Goal: Transaction & Acquisition: Purchase product/service

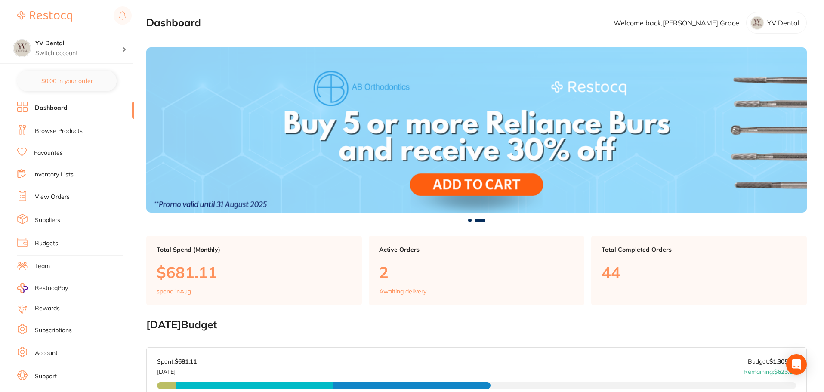
click at [50, 156] on link "Favourites" at bounding box center [48, 153] width 29 height 9
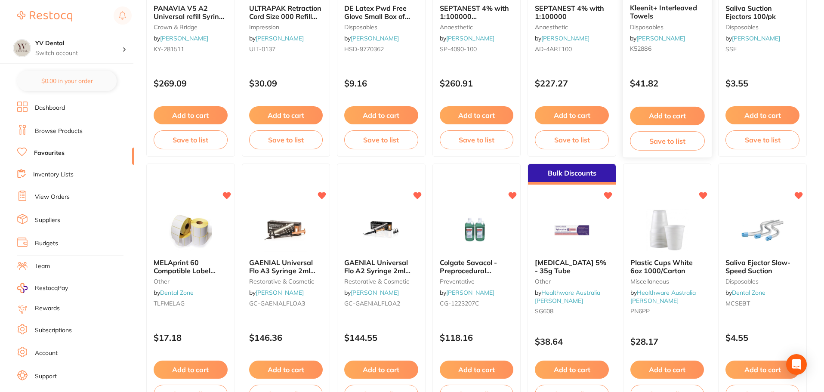
scroll to position [258, 0]
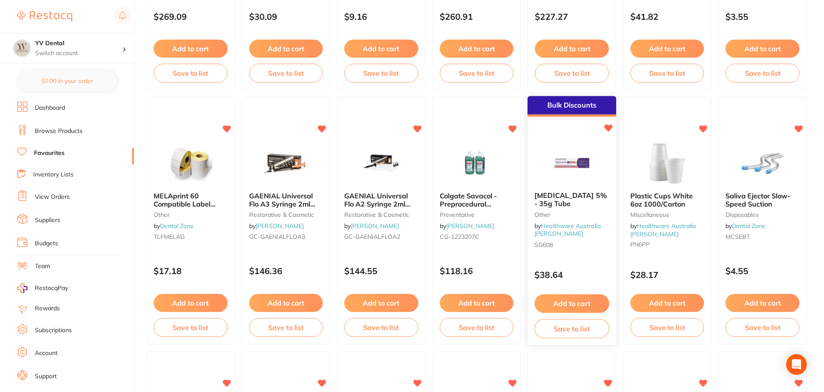
click at [580, 306] on button "Add to cart" at bounding box center [572, 303] width 74 height 19
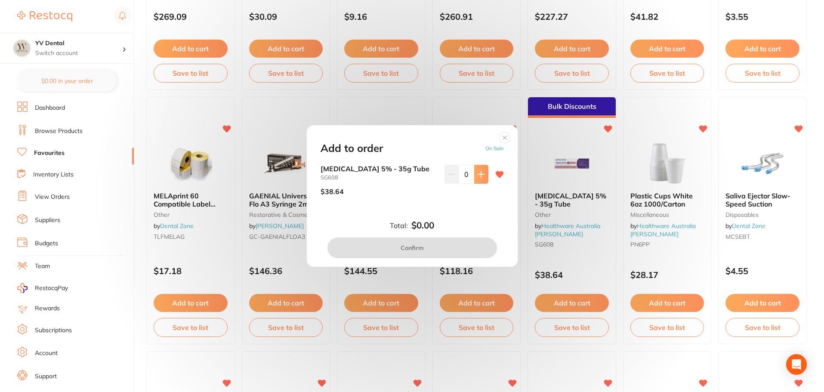
click at [483, 175] on button at bounding box center [481, 174] width 14 height 19
type input "1"
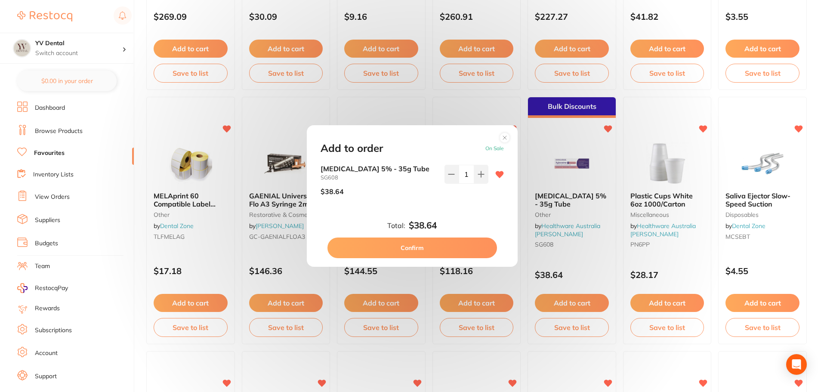
click at [419, 246] on button "Confirm" at bounding box center [413, 248] width 170 height 21
checkbox input "false"
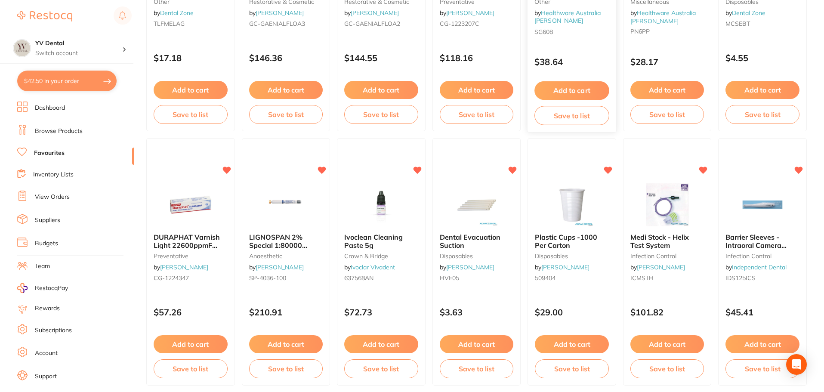
scroll to position [560, 0]
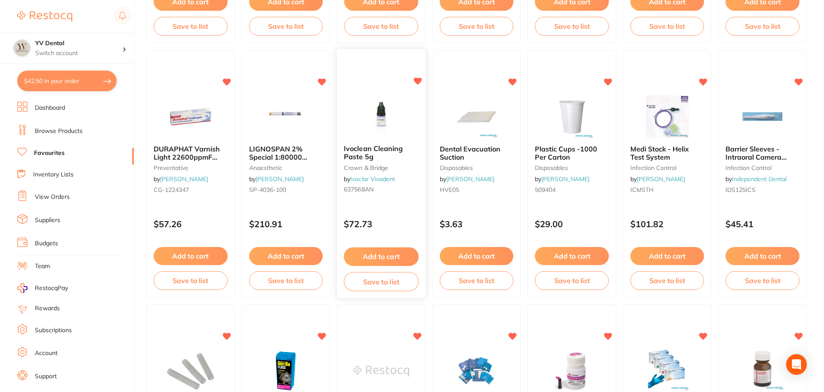
click at [375, 257] on button "Add to cart" at bounding box center [381, 257] width 74 height 19
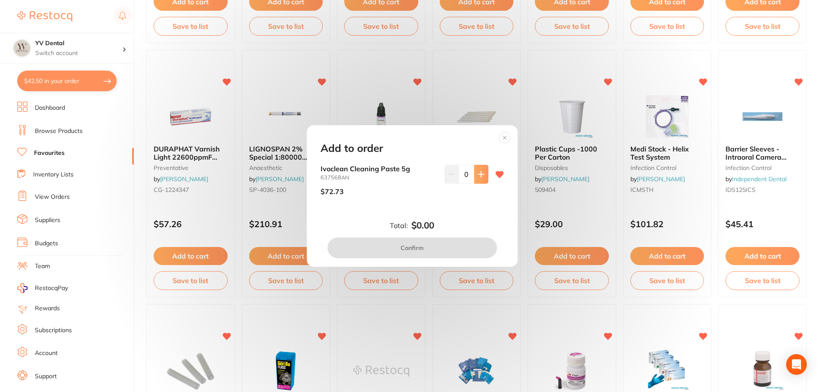
click at [480, 170] on button at bounding box center [481, 174] width 14 height 19
type input "1"
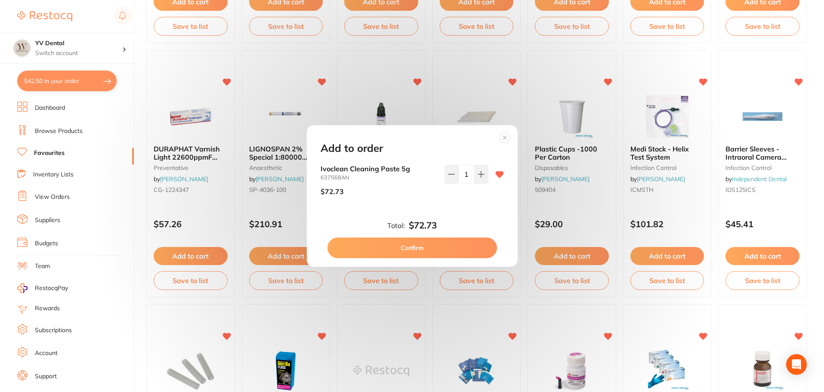
click at [468, 248] on button "Confirm" at bounding box center [413, 248] width 170 height 21
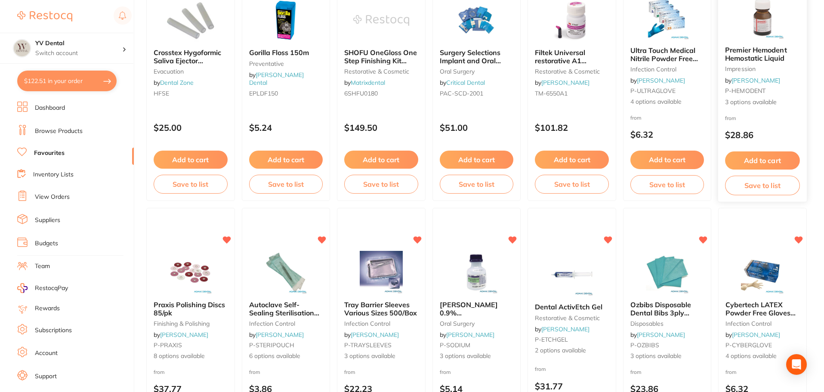
scroll to position [1033, 0]
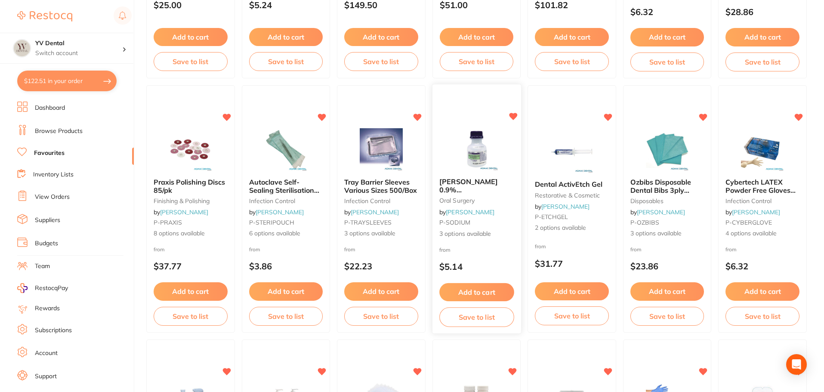
click at [476, 296] on button "Add to cart" at bounding box center [477, 292] width 74 height 19
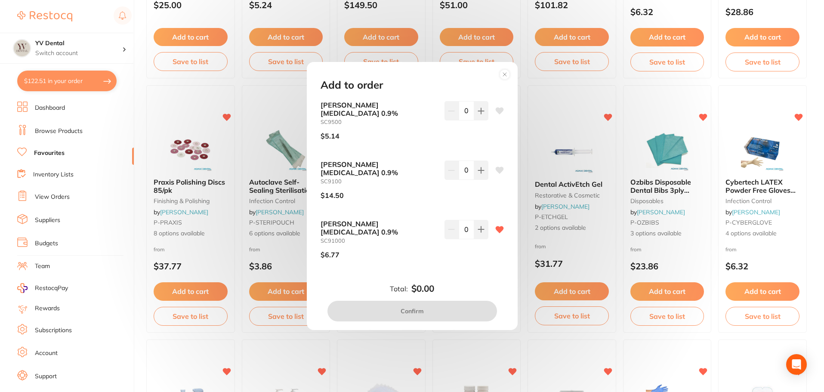
click at [505, 79] on circle at bounding box center [505, 74] width 10 height 10
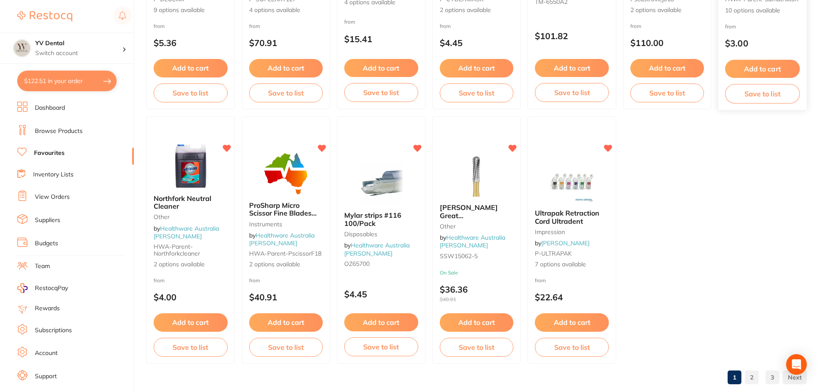
scroll to position [1782, 0]
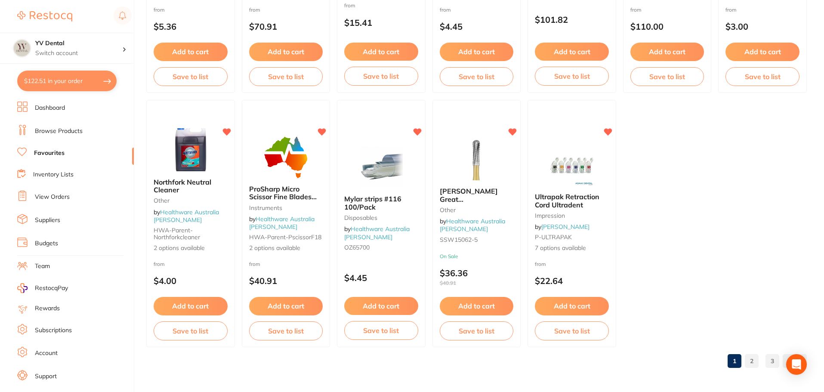
click at [749, 363] on link "2" at bounding box center [752, 361] width 14 height 17
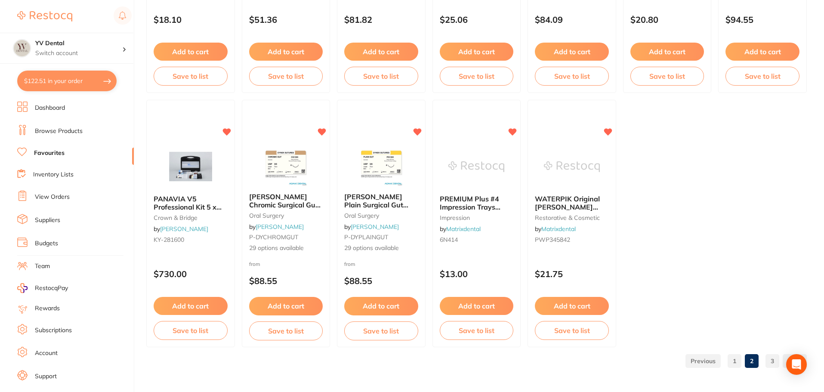
click at [773, 363] on link "3" at bounding box center [773, 361] width 14 height 17
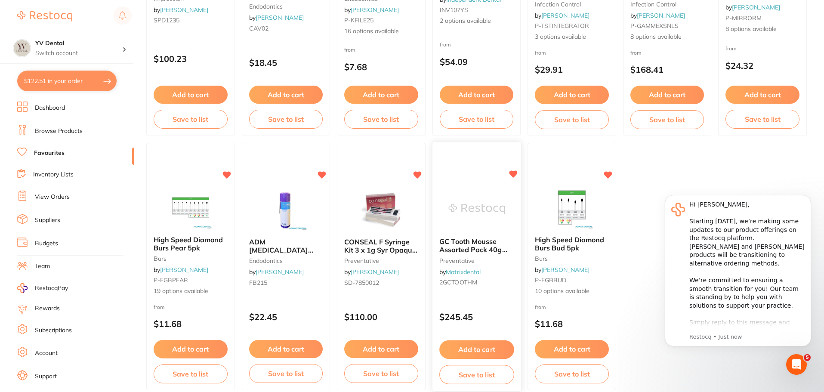
scroll to position [0, 0]
click at [417, 176] on icon at bounding box center [418, 174] width 8 height 7
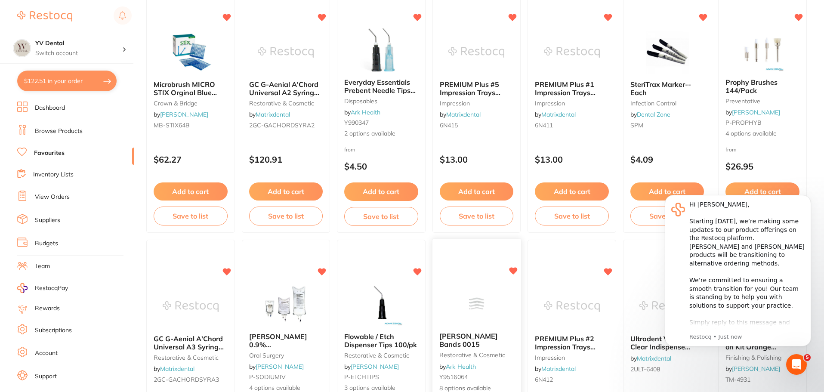
scroll to position [21, 0]
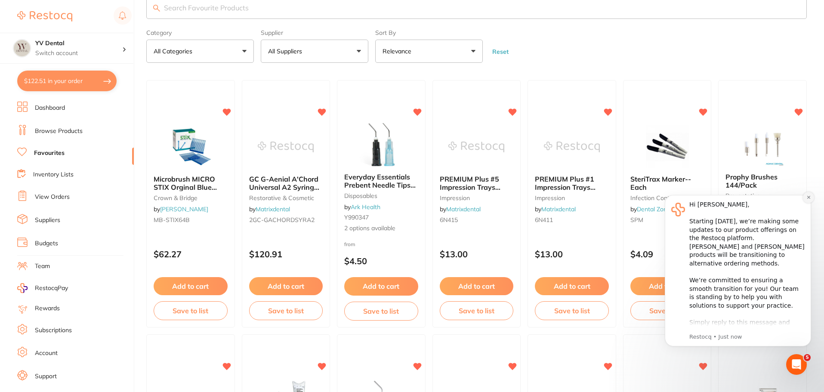
click at [811, 197] on icon "Dismiss notification" at bounding box center [809, 197] width 5 height 5
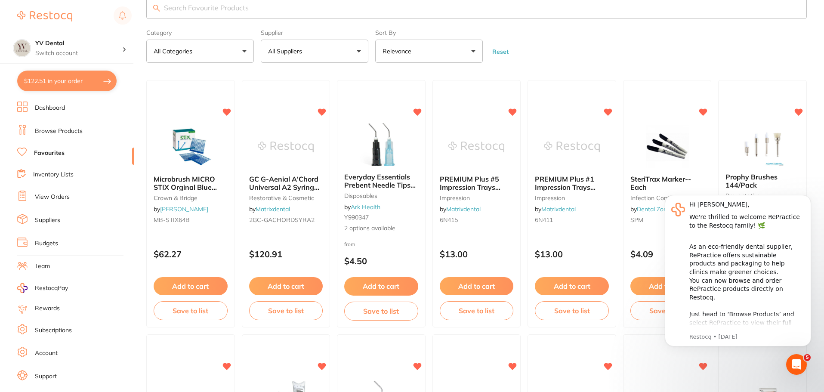
click at [811, 197] on icon "Dismiss notification" at bounding box center [809, 197] width 4 height 4
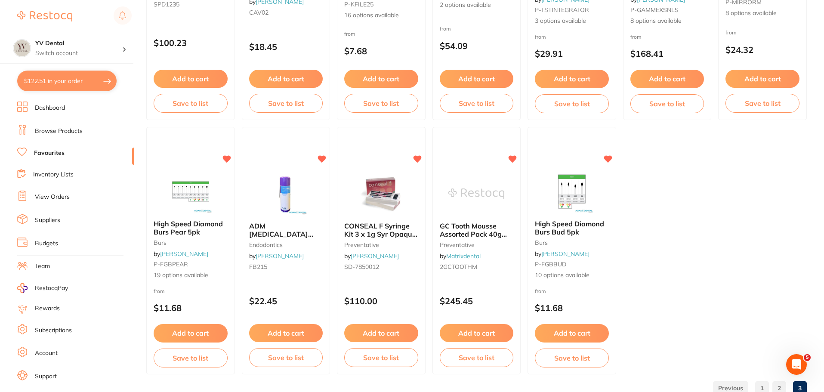
scroll to position [1527, 0]
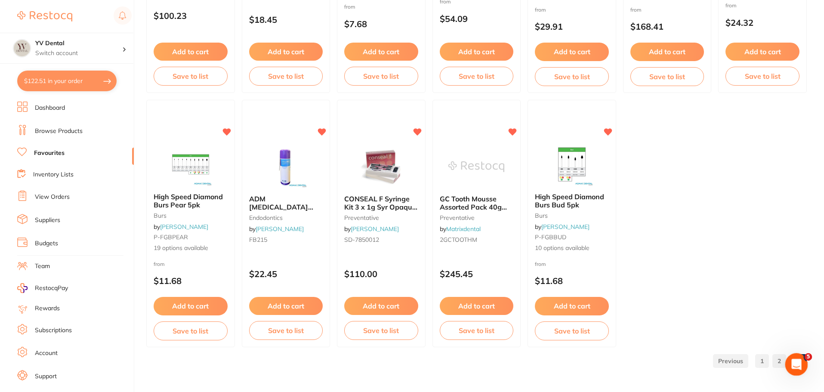
drag, startPoint x: 798, startPoint y: 365, endPoint x: 1579, endPoint y: 692, distance: 846.1
click html
drag, startPoint x: 794, startPoint y: 360, endPoint x: 525, endPoint y: 365, distance: 268.7
click html
drag, startPoint x: 790, startPoint y: 361, endPoint x: 590, endPoint y: 364, distance: 199.8
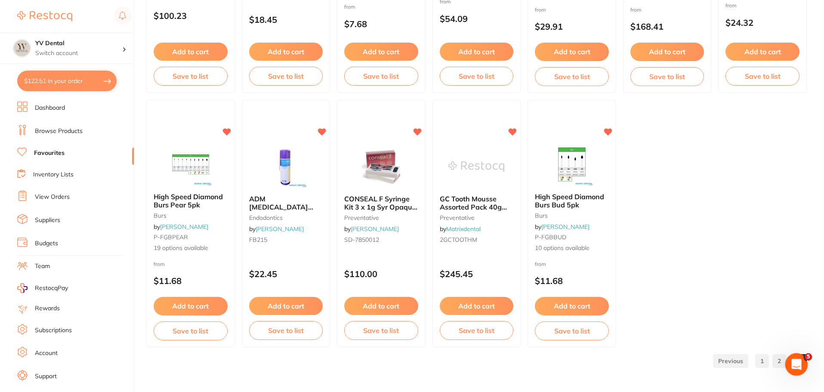
click html
drag, startPoint x: 817, startPoint y: 360, endPoint x: 816, endPoint y: 366, distance: 6.0
